Goal: Task Accomplishment & Management: Complete application form

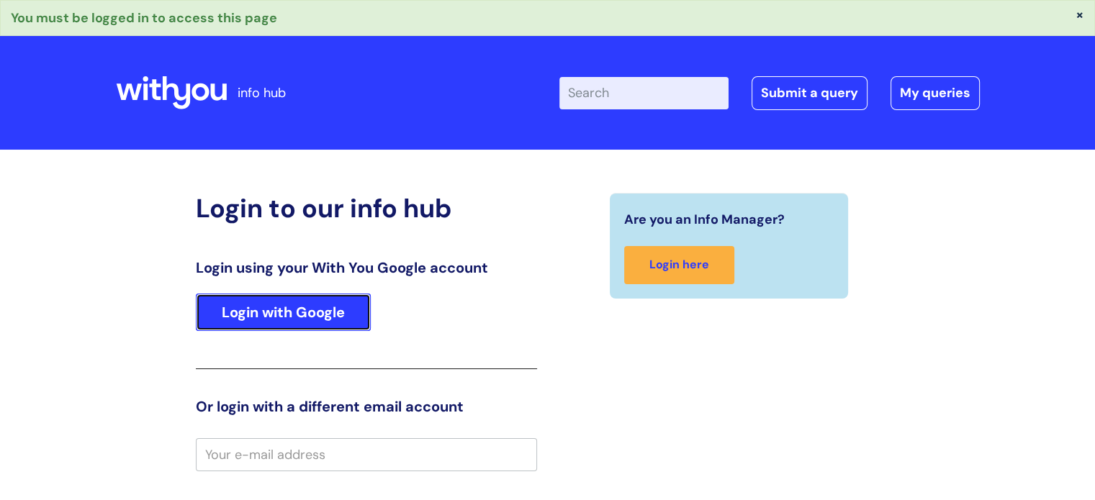
click at [290, 309] on link "Login with Google" at bounding box center [283, 312] width 175 height 37
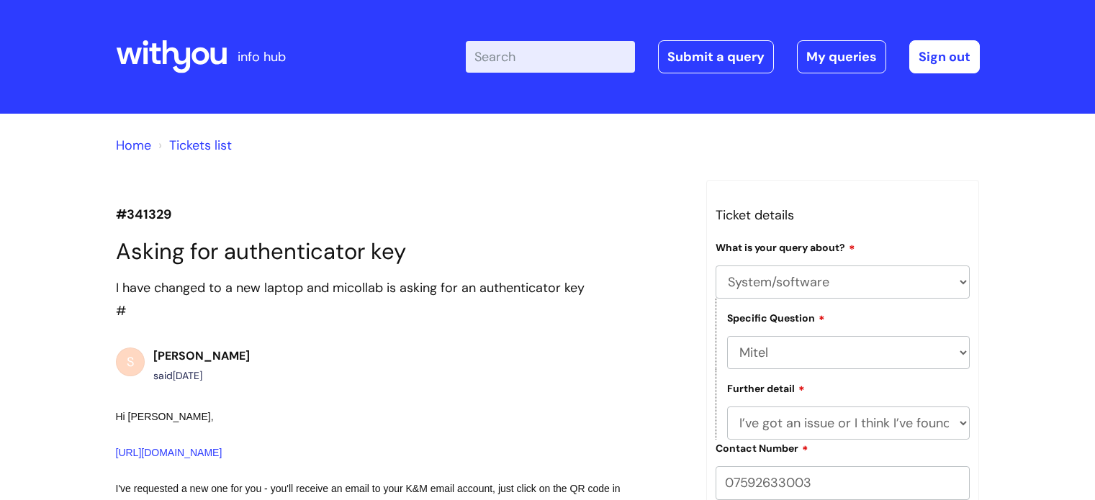
select select "System/software"
select select "Mitel"
select select "I’ve got an issue or I think I’ve found a fault."
click at [848, 63] on link "My queries" at bounding box center [841, 56] width 89 height 33
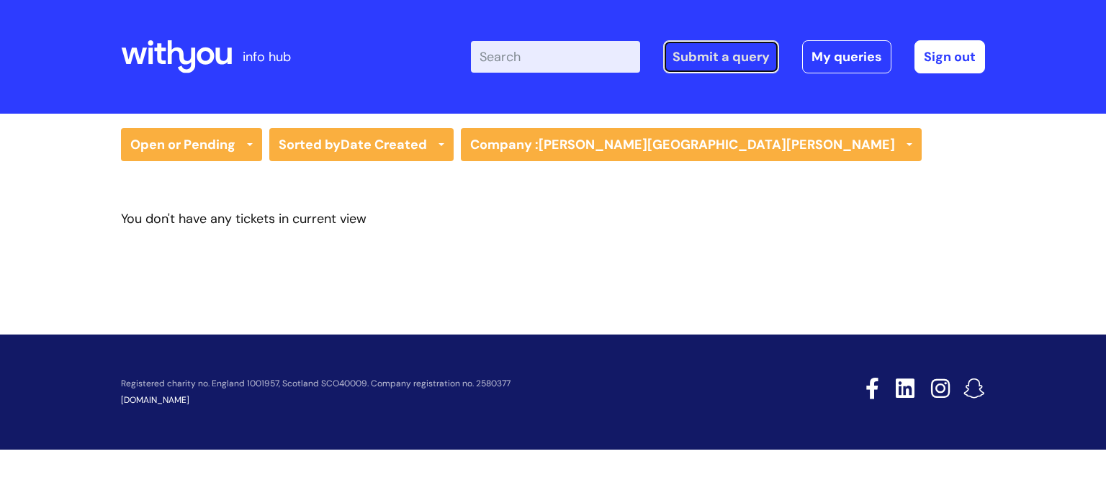
click at [726, 62] on link "Submit a query" at bounding box center [721, 56] width 116 height 33
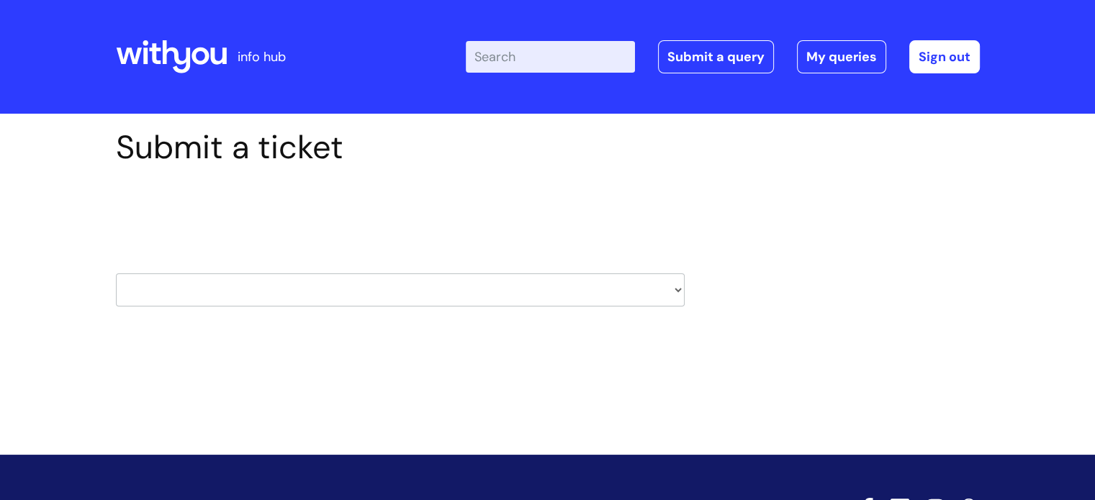
click at [292, 282] on select "HR / People IT and Support Clinical Drug Alerts Finance Accounts Data Support T…" at bounding box center [400, 290] width 569 height 33
click at [293, 292] on select "HR / People IT and Support Clinical Drug Alerts Finance Accounts Data Support T…" at bounding box center [400, 290] width 569 height 33
select select "external_communications"
click at [116, 274] on select "HR / People IT and Support Clinical Drug Alerts Finance Accounts Data Support T…" at bounding box center [400, 290] width 569 height 33
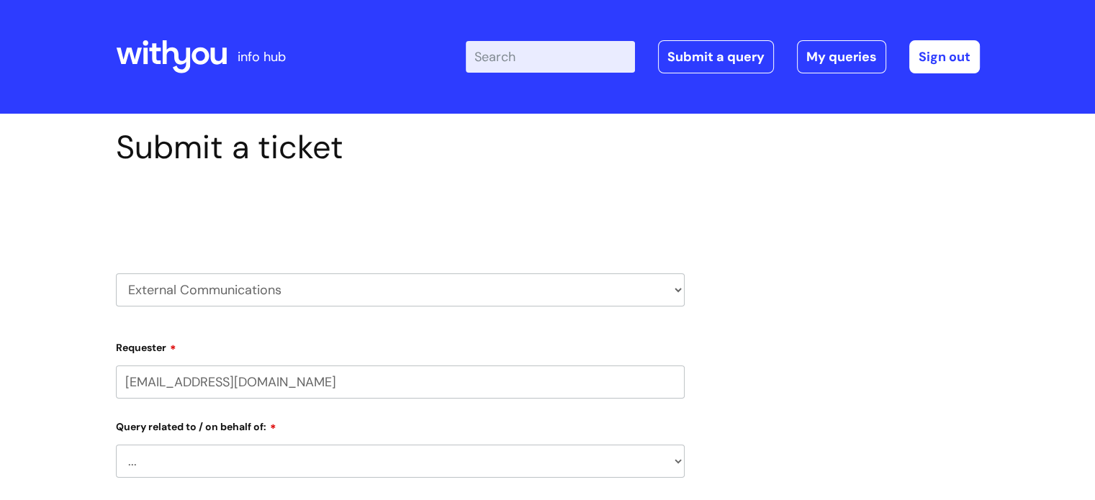
select select "80004286535"
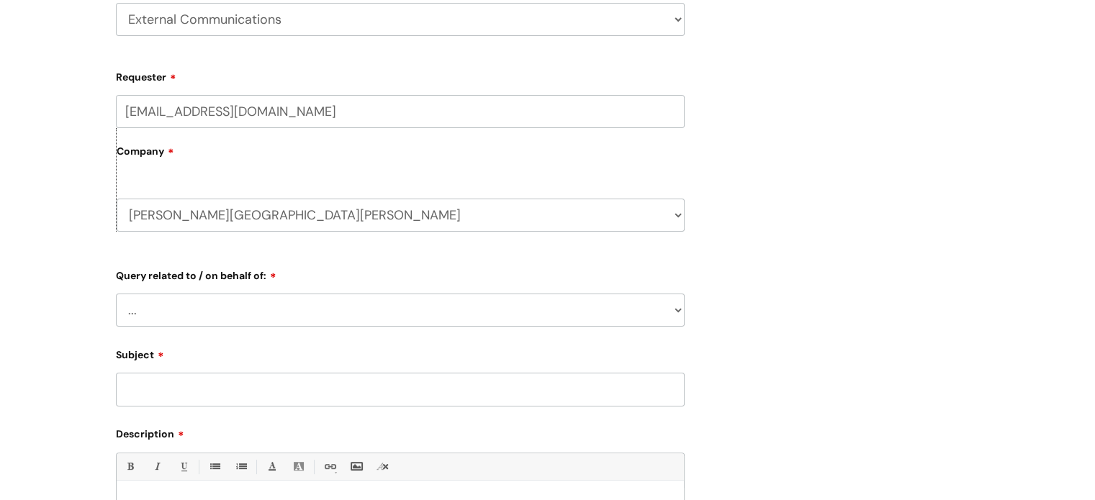
scroll to position [288, 0]
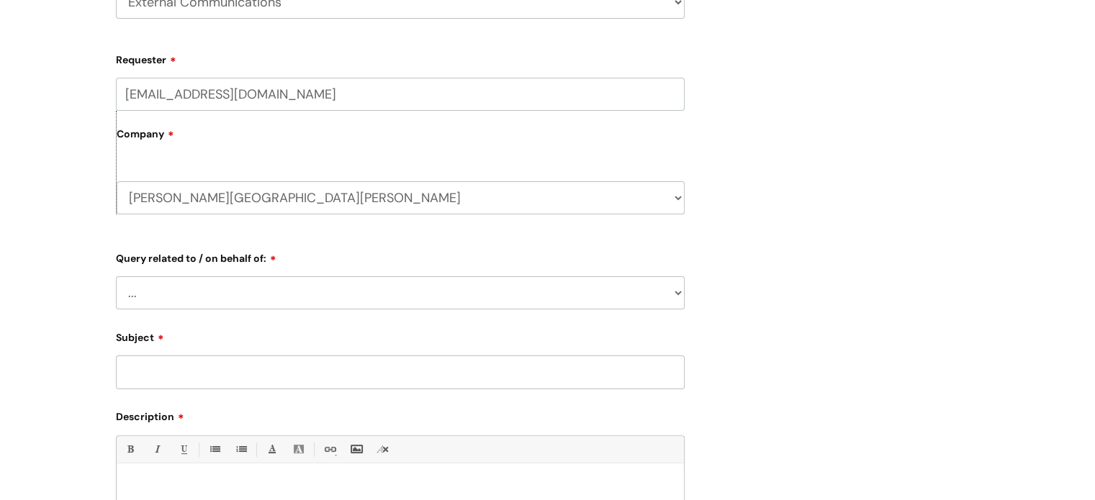
click at [185, 291] on select "... Brand or Brand Centre Website Queries (all regions) All Scottish Services I…" at bounding box center [400, 293] width 569 height 33
click at [18, 181] on div "Submit a ticket Select issue type HR / People IT and Support Clinical Drug Aler…" at bounding box center [547, 297] width 1095 height 943
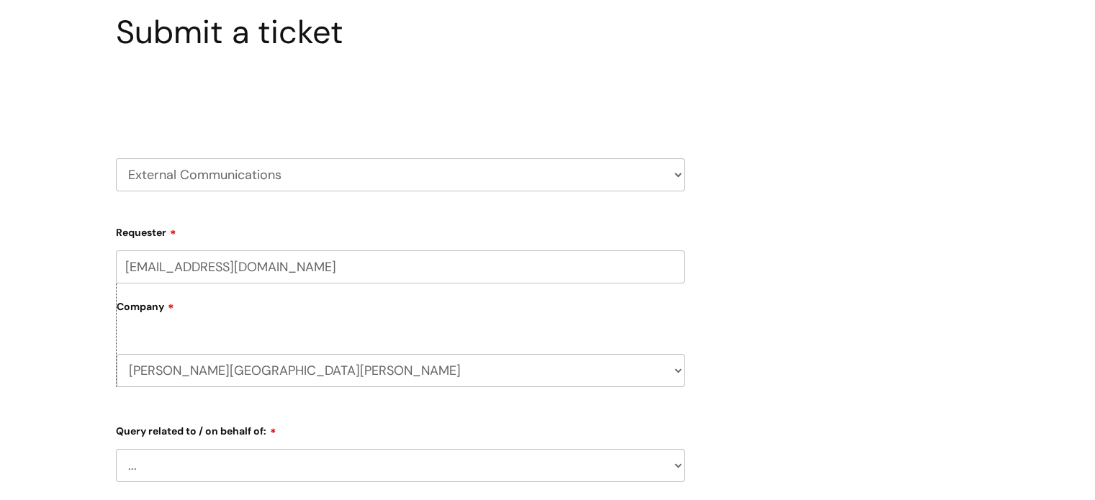
scroll to position [72, 0]
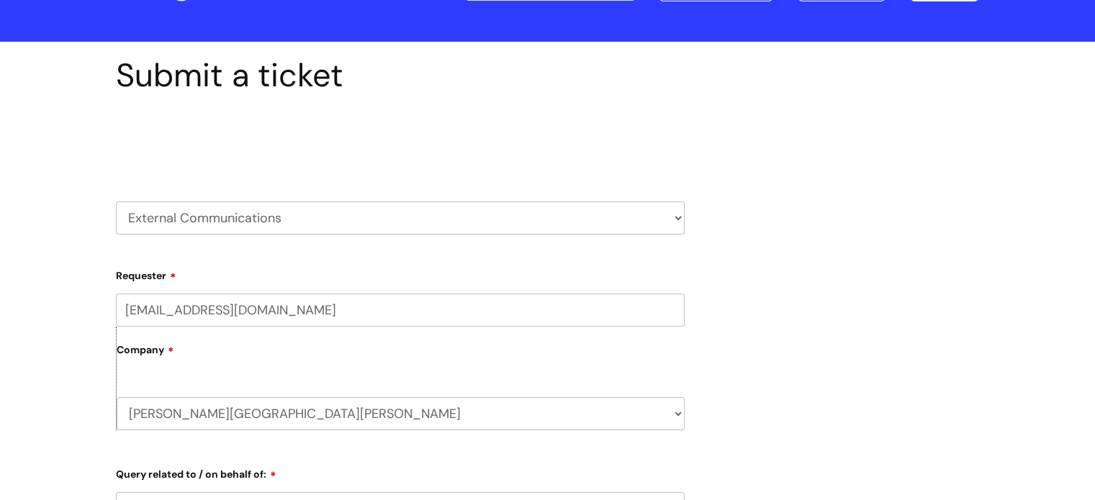
click at [209, 230] on select "HR / People IT and Support Clinical Drug Alerts Finance Accounts Data Support T…" at bounding box center [400, 218] width 569 height 33
select select "systems"
click at [116, 202] on select "HR / People IT and Support Clinical Drug Alerts Finance Accounts Data Support T…" at bounding box center [400, 218] width 569 height 33
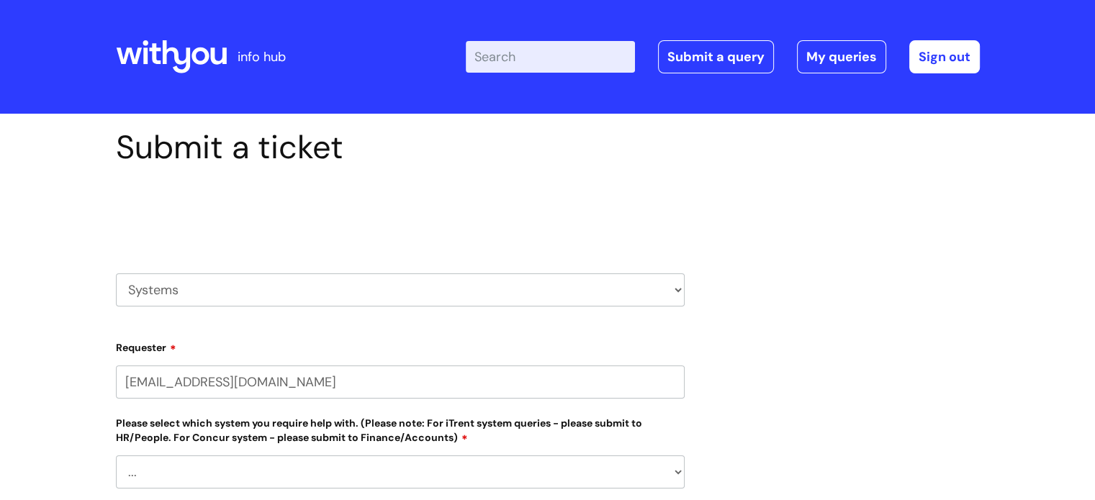
select select "80004286535"
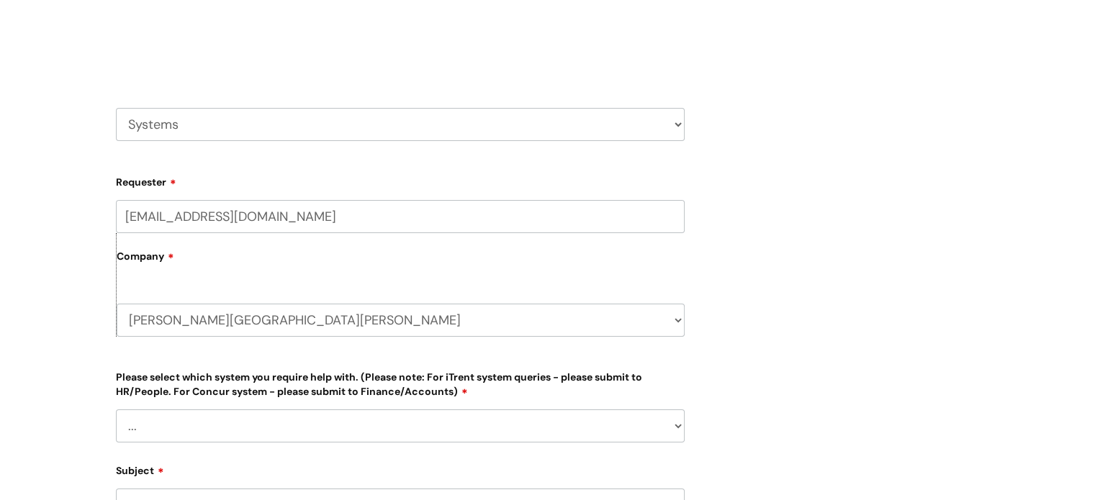
scroll to position [360, 0]
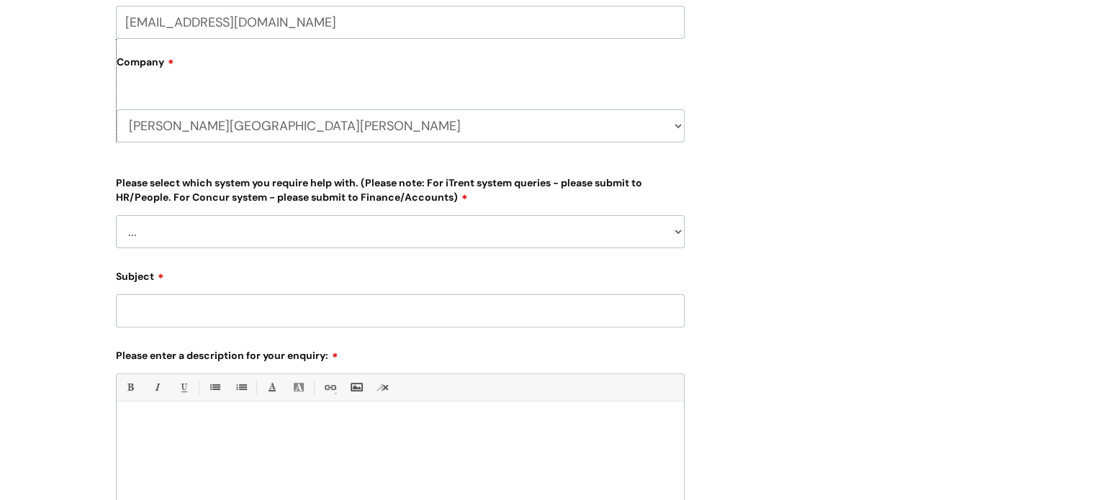
click at [176, 223] on select "... [PERSON_NAME] Helpdesk [DATE][DOMAIN_NAME] Nebula fault ILLY CarePath fault…" at bounding box center [400, 231] width 569 height 33
click at [794, 180] on div "Submit a ticket Select issue type HR / People IT and Support Clinical Drug Aler…" at bounding box center [548, 207] width 886 height 878
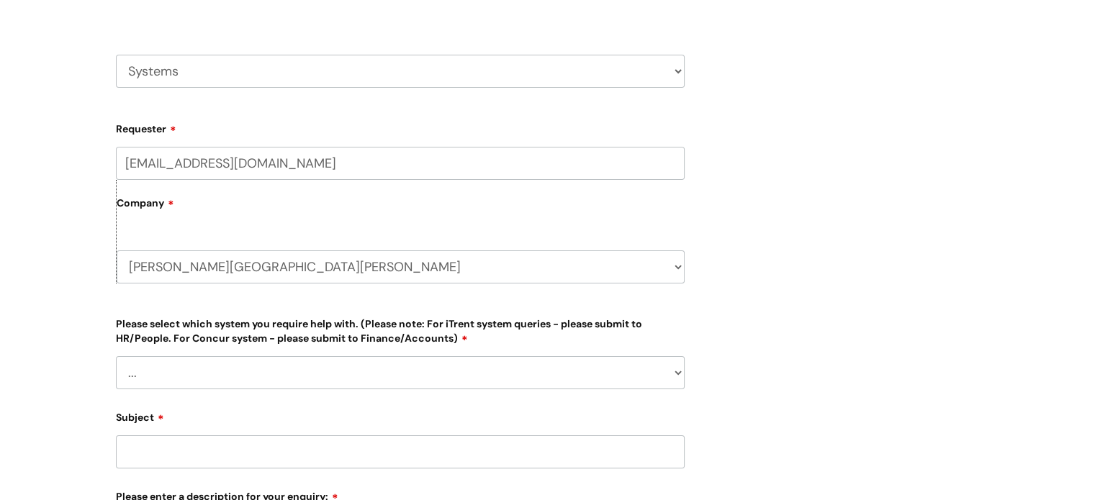
scroll to position [216, 0]
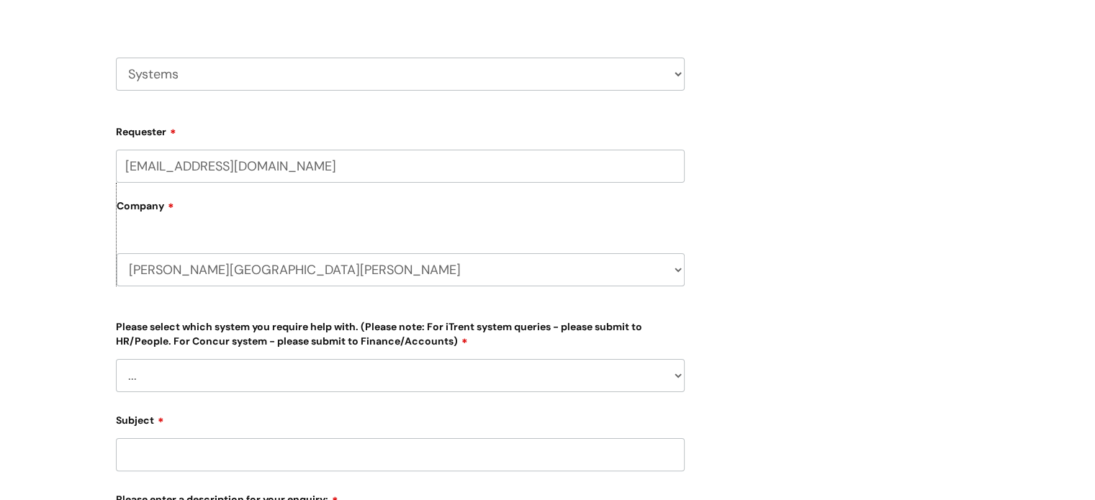
click at [219, 81] on select "HR / People IT and Support Clinical Drug Alerts Finance Accounts Data Support T…" at bounding box center [400, 74] width 569 height 33
select select "internal_communications"
click at [116, 58] on select "HR / People IT and Support Clinical Drug Alerts Finance Accounts Data Support T…" at bounding box center [400, 74] width 569 height 33
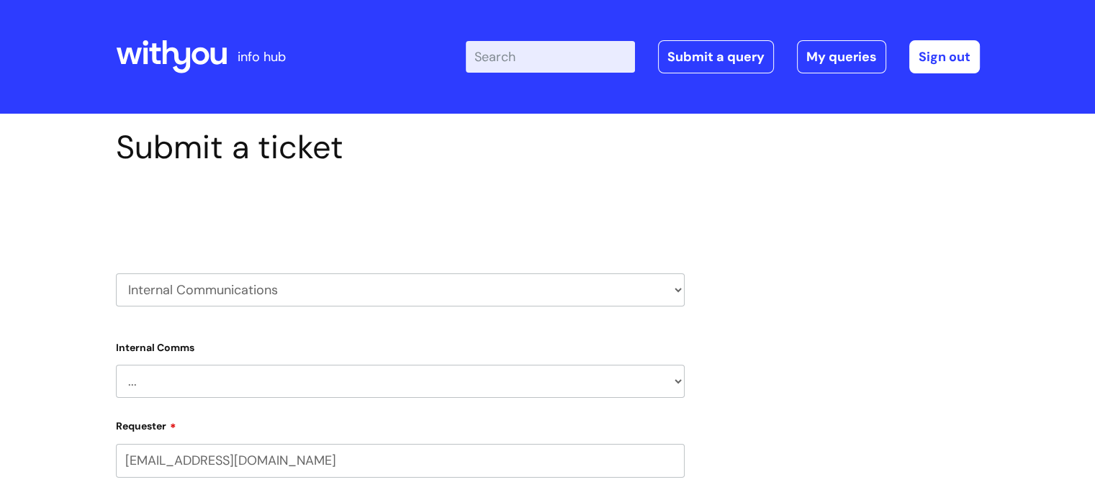
select select "80004286535"
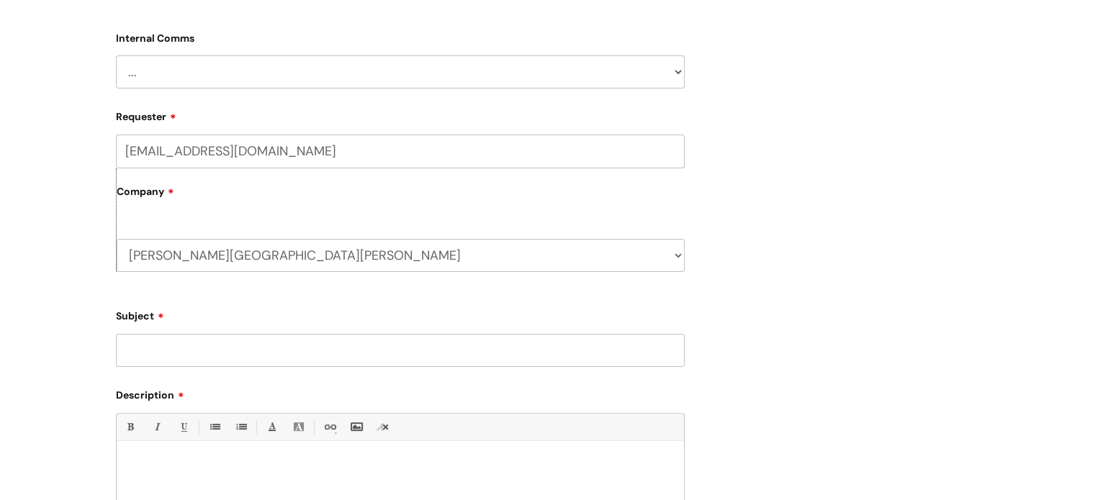
scroll to position [288, 0]
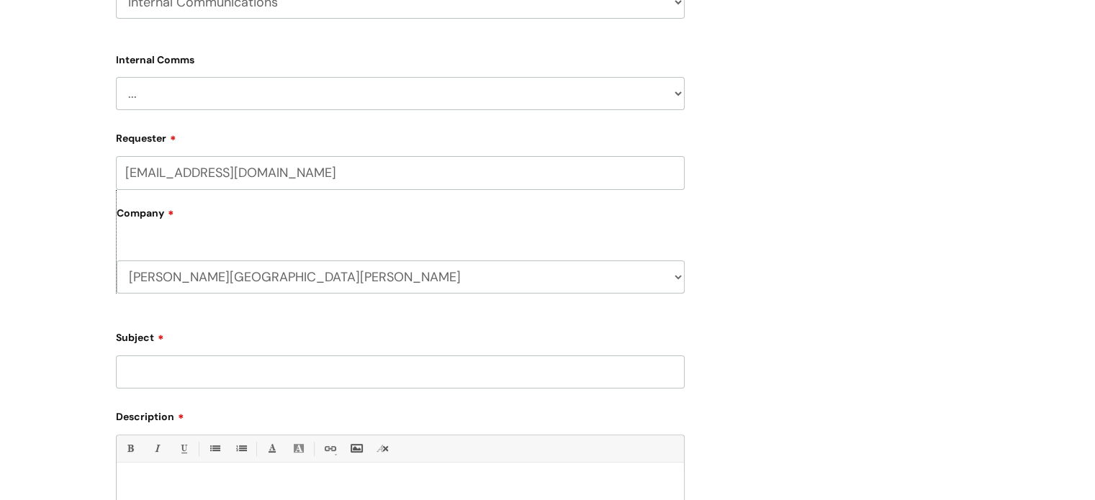
click at [184, 91] on select "... Internal Communication Staff and Volunteer awards Info hub WithYou Weekly e…" at bounding box center [400, 93] width 569 height 33
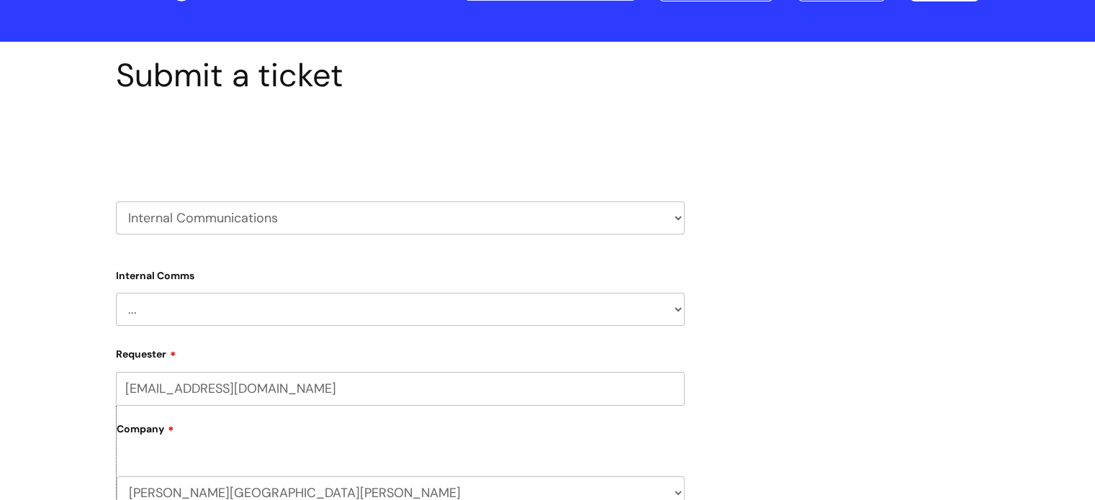
click at [168, 230] on select "HR / People IT and Support Clinical Drug Alerts Finance Accounts Data Support T…" at bounding box center [400, 218] width 569 height 33
select select "it_and_support"
click at [116, 202] on select "HR / People IT and Support Clinical Drug Alerts Finance Accounts Data Support T…" at bounding box center [400, 218] width 569 height 33
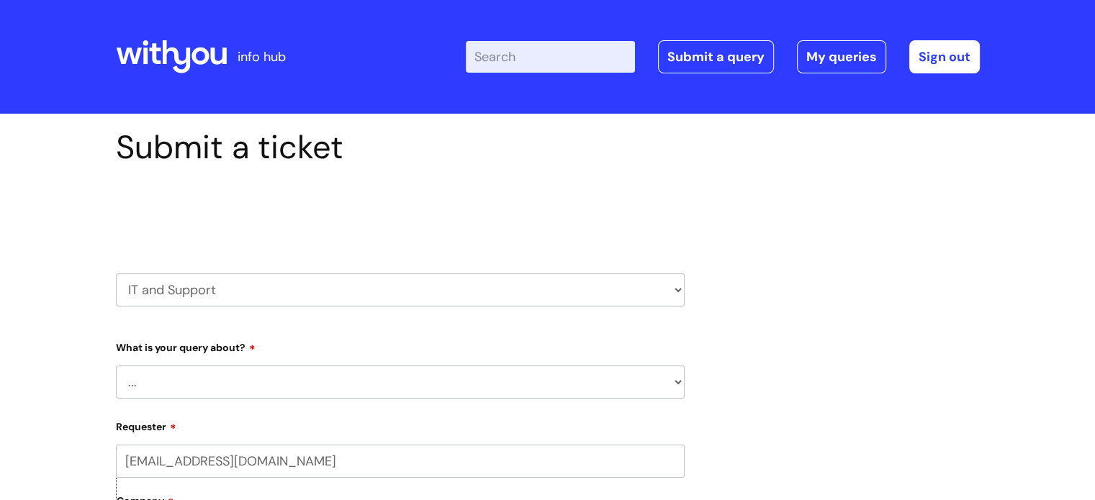
click at [141, 380] on select "... Mobile Phone Reset & MFA Accounts, Starters and Leavers IT Hardware issue I…" at bounding box center [400, 382] width 569 height 33
select select "System/software"
click at [116, 366] on select "... Mobile Phone Reset & MFA Accounts, Starters and Leavers IT Hardware issue I…" at bounding box center [400, 382] width 569 height 33
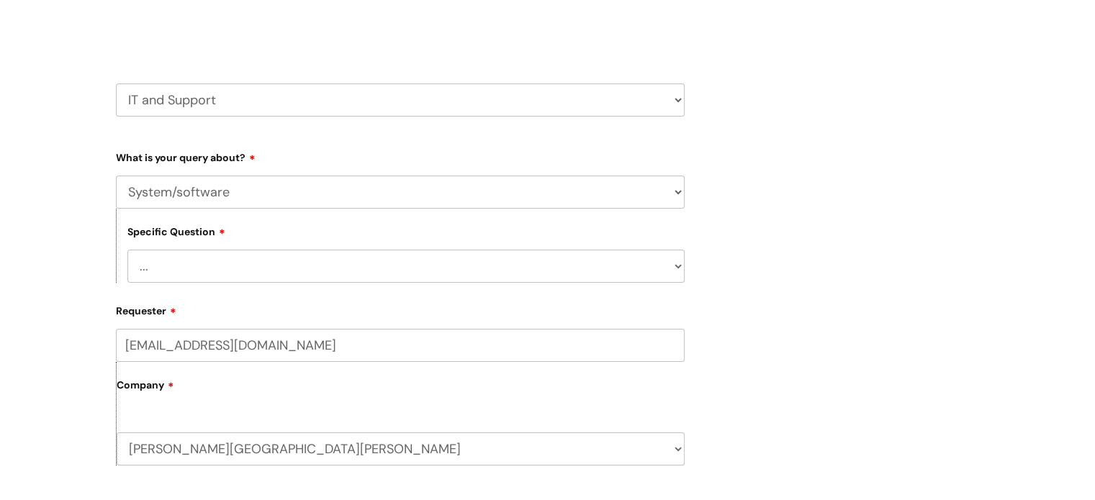
scroll to position [216, 0]
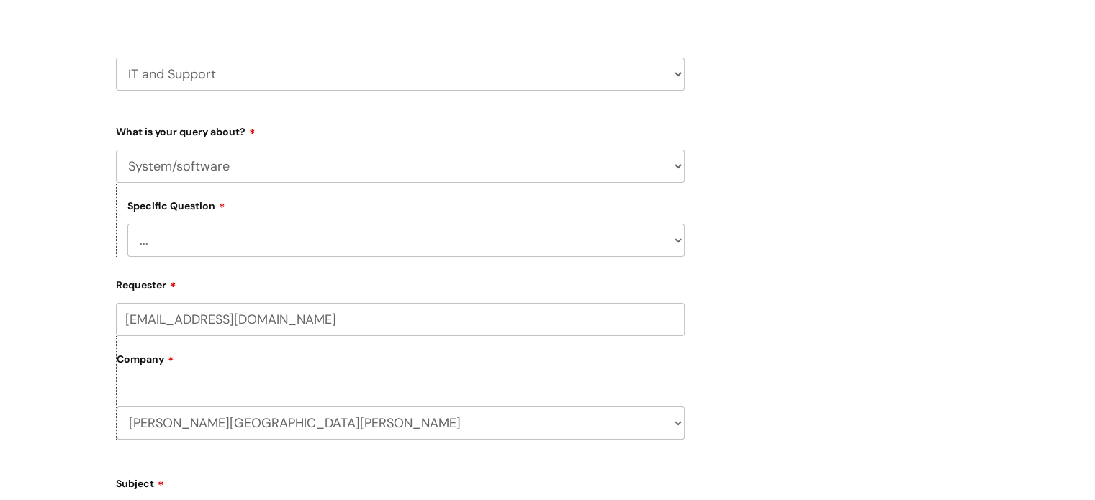
click at [180, 221] on div "Specific Question ... Halo PCMIS Iaptus NHS Email CJSM Email Mitel Another Syst…" at bounding box center [400, 220] width 569 height 74
click at [187, 243] on select "... Halo PCMIS Iaptus NHS Email CJSM Email Mitel Another System Google (Workspa…" at bounding box center [405, 240] width 557 height 33
select select "Mitel"
click at [127, 224] on select "... Halo PCMIS Iaptus NHS Email CJSM Email Mitel Another System Google (Workspa…" at bounding box center [405, 240] width 557 height 33
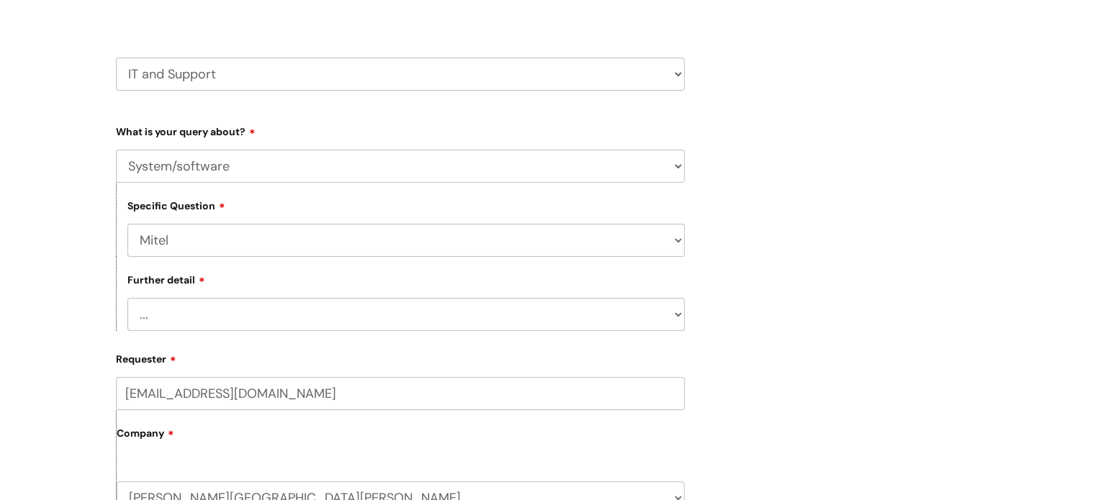
click at [226, 296] on div "Further detail ... I’ve got an issue or I think I’ve found a fault." at bounding box center [400, 294] width 569 height 74
click at [228, 316] on select "... I’ve got an issue or I think I’ve found a fault." at bounding box center [405, 314] width 557 height 33
select select "I’ve got an issue or I think I’ve found a fault."
click at [127, 299] on select "... I’ve got an issue or I think I’ve found a fault." at bounding box center [405, 314] width 557 height 33
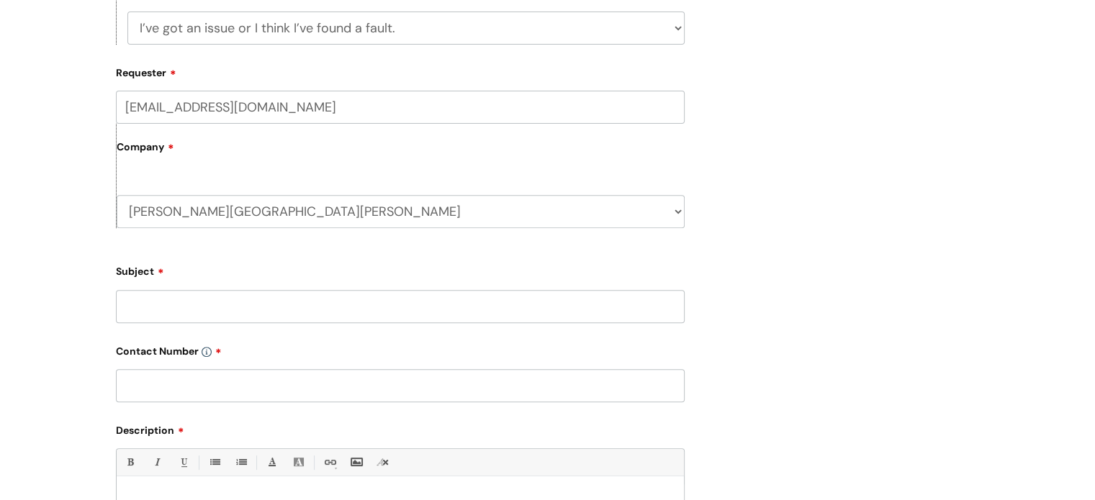
scroll to position [504, 0]
click at [248, 307] on input "Subject" at bounding box center [400, 305] width 569 height 33
type input "Asking for authenticator"
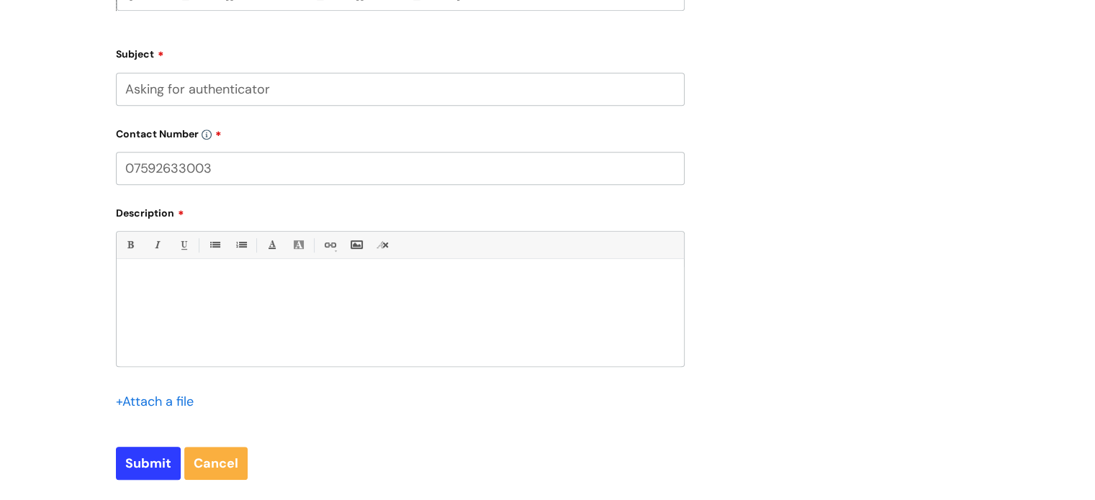
type input "07592633003"
click at [217, 287] on p at bounding box center [400, 284] width 546 height 13
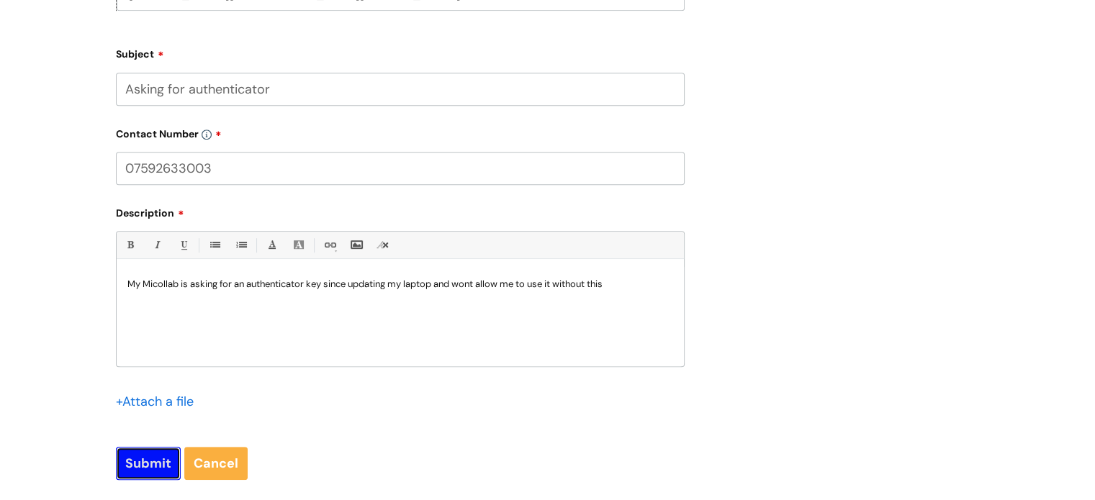
click at [128, 475] on input "Submit" at bounding box center [148, 463] width 65 height 33
type input "Please Wait..."
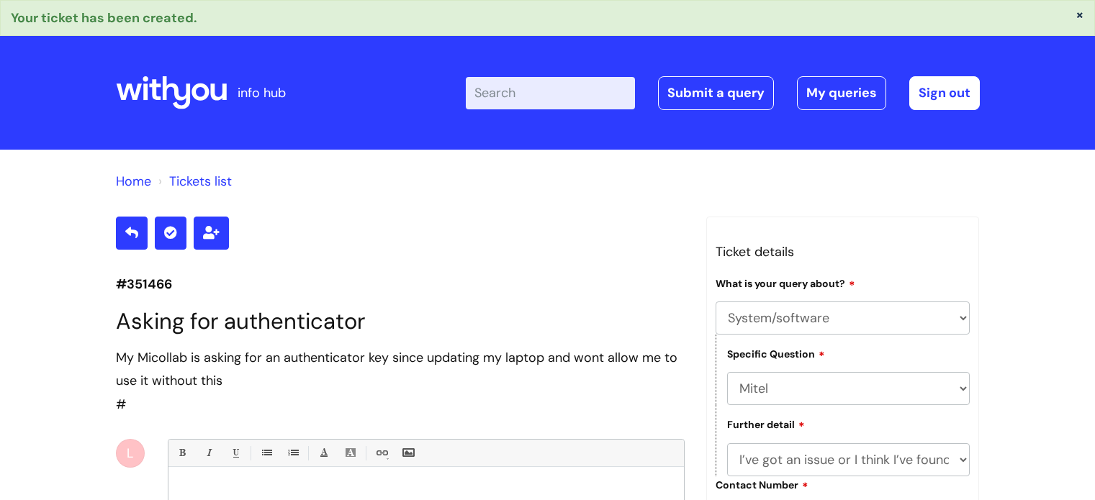
select select "System/software"
select select "Mitel"
select select "I’ve got an issue or I think I’ve found a fault."
